Goal: Transaction & Acquisition: Purchase product/service

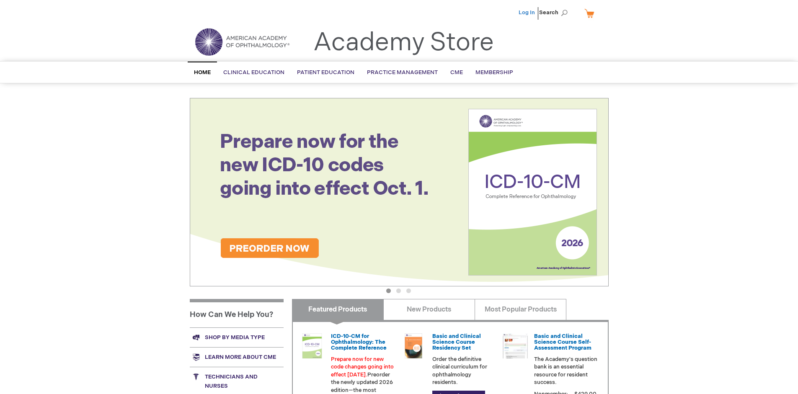
click at [528, 13] on link "Log In" at bounding box center [527, 12] width 16 height 7
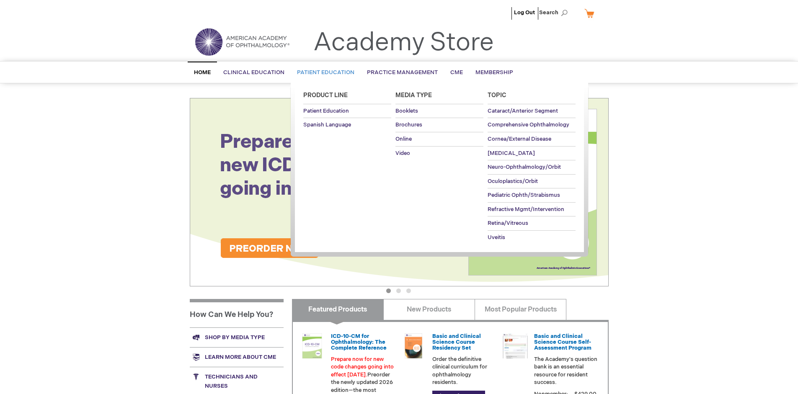
click at [324, 73] on span "Patient Education" at bounding box center [325, 72] width 57 height 7
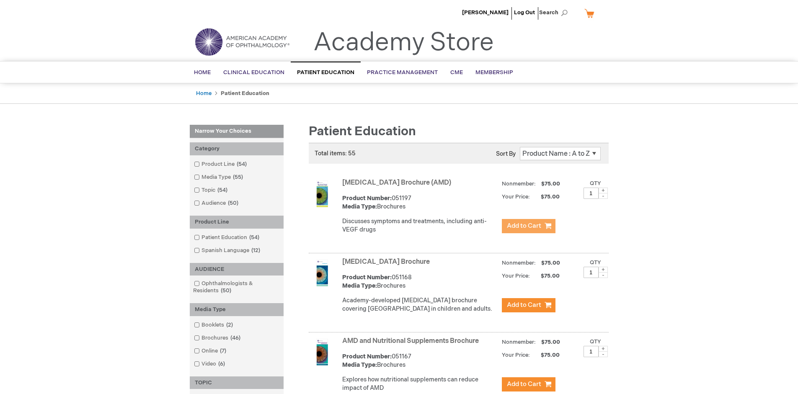
click at [528, 226] on span "Add to Cart" at bounding box center [524, 226] width 34 height 8
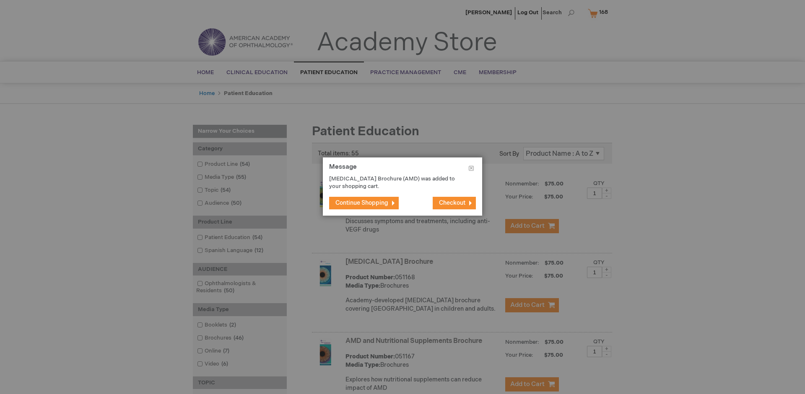
click at [362, 203] on span "Continue Shopping" at bounding box center [361, 202] width 53 height 7
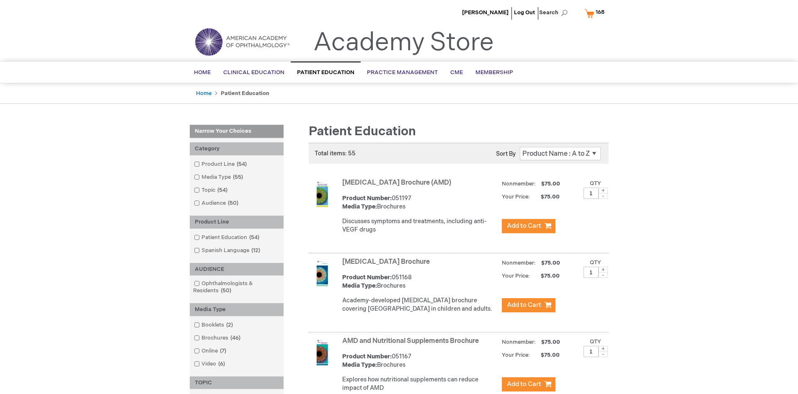
click at [412, 345] on link "AMD and Nutritional Supplements Brochure" at bounding box center [410, 341] width 137 height 8
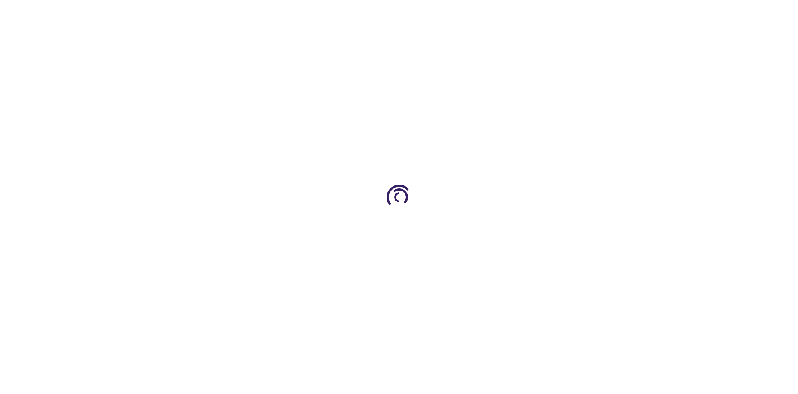
type input "1"
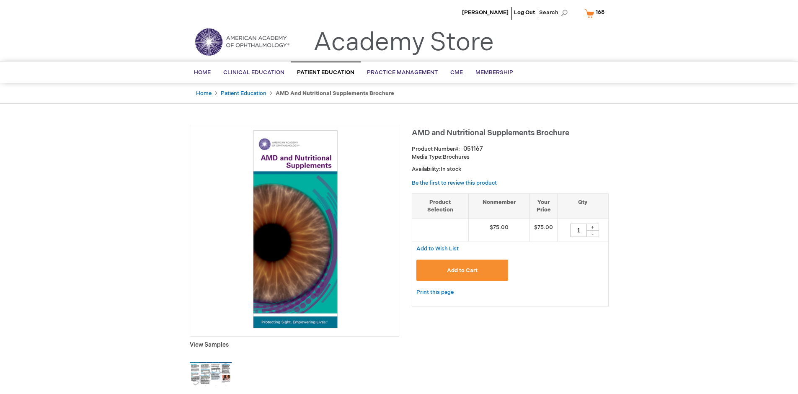
click at [462, 270] on span "Add to Cart" at bounding box center [462, 270] width 31 height 7
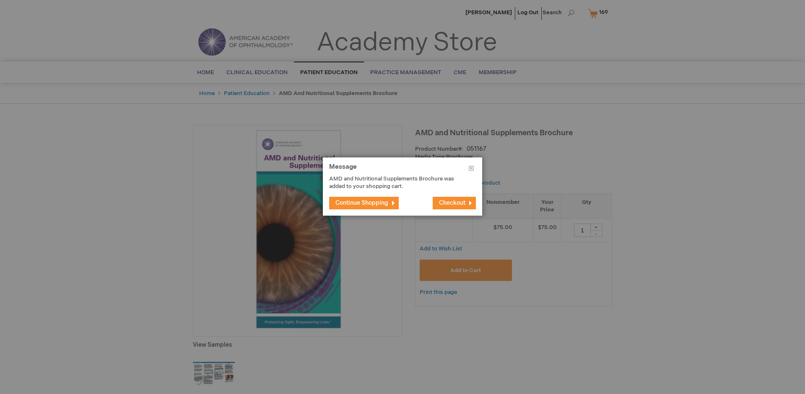
click at [362, 203] on span "Continue Shopping" at bounding box center [361, 202] width 53 height 7
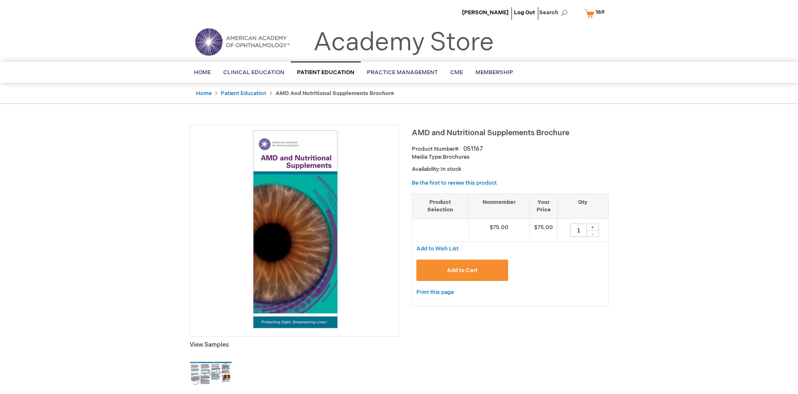
click at [596, 13] on span "169" at bounding box center [600, 12] width 9 height 7
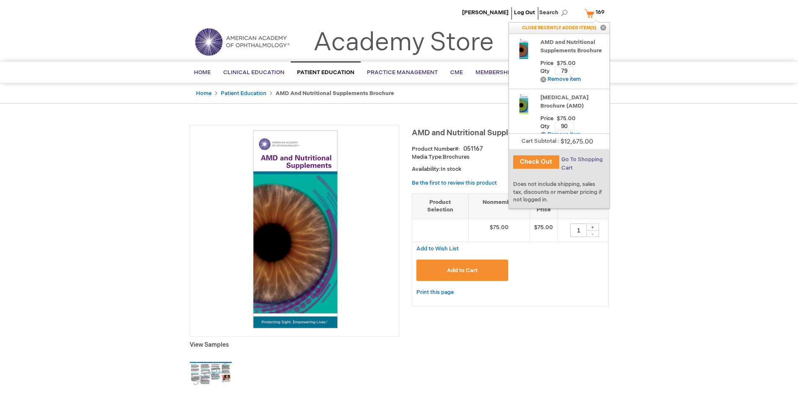
click at [582, 160] on span "Go To Shopping Cart" at bounding box center [582, 163] width 41 height 15
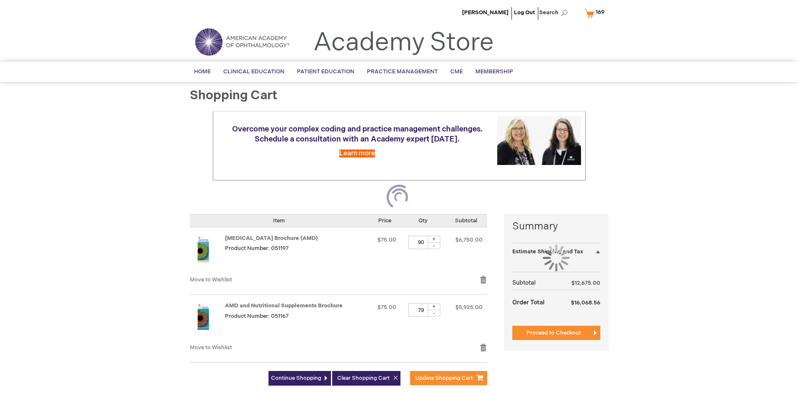
select select "US"
select select "41"
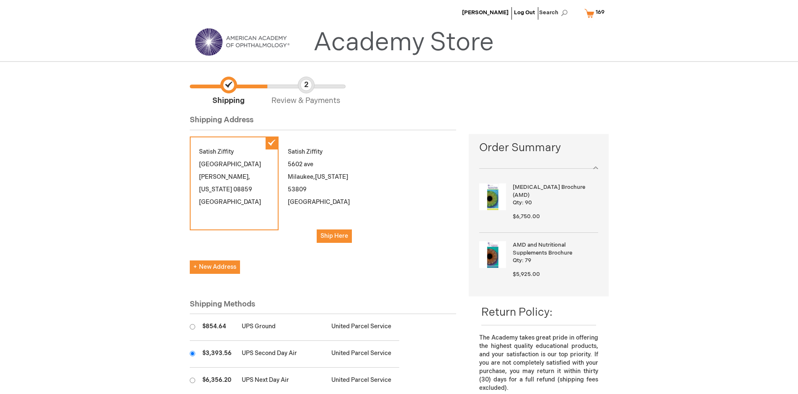
click at [192, 354] on input "radio" at bounding box center [192, 353] width 5 height 5
